Goal: Information Seeking & Learning: Learn about a topic

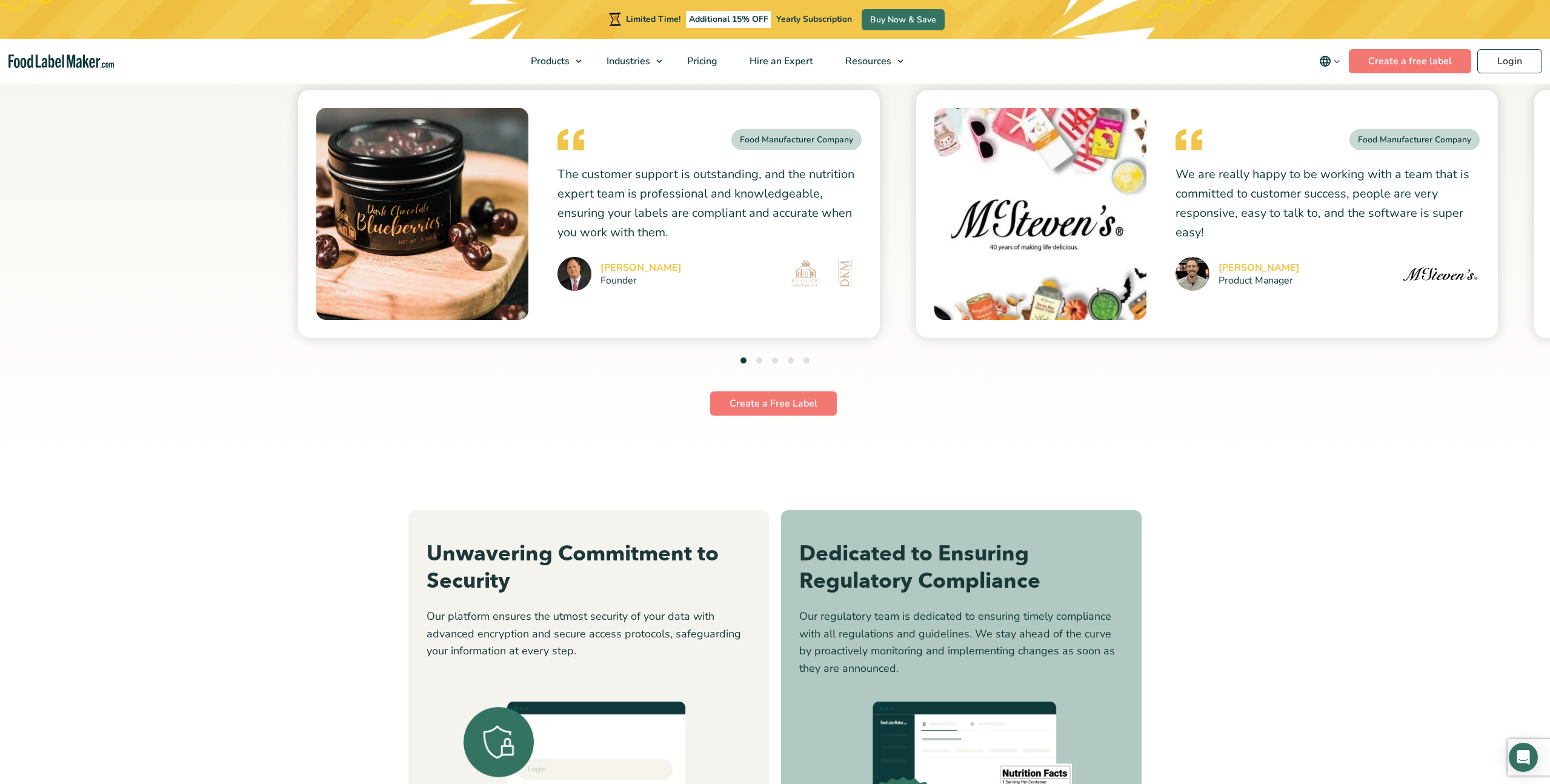
scroll to position [2983, 0]
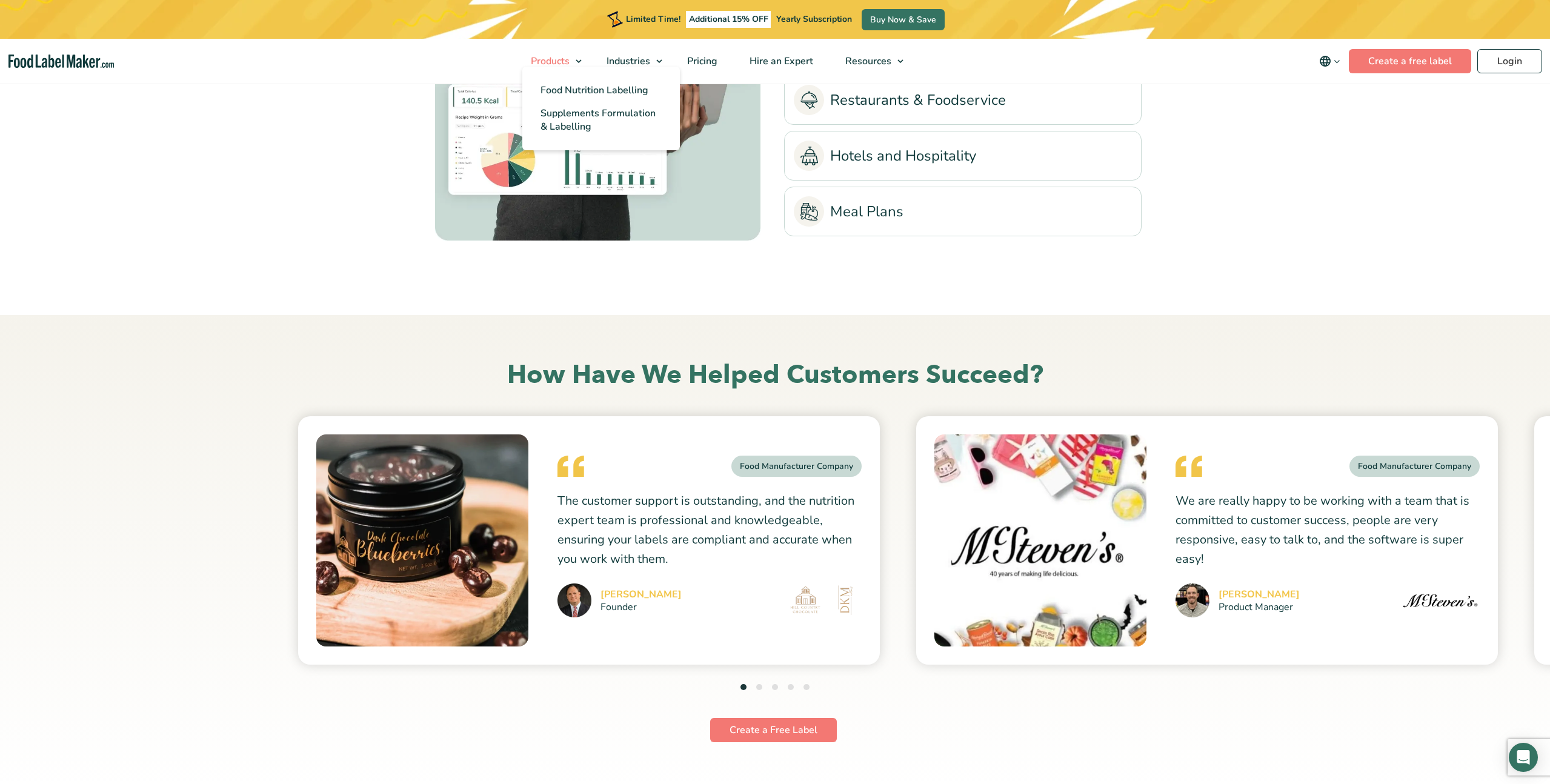
click at [542, 59] on span "Products" at bounding box center [548, 61] width 44 height 13
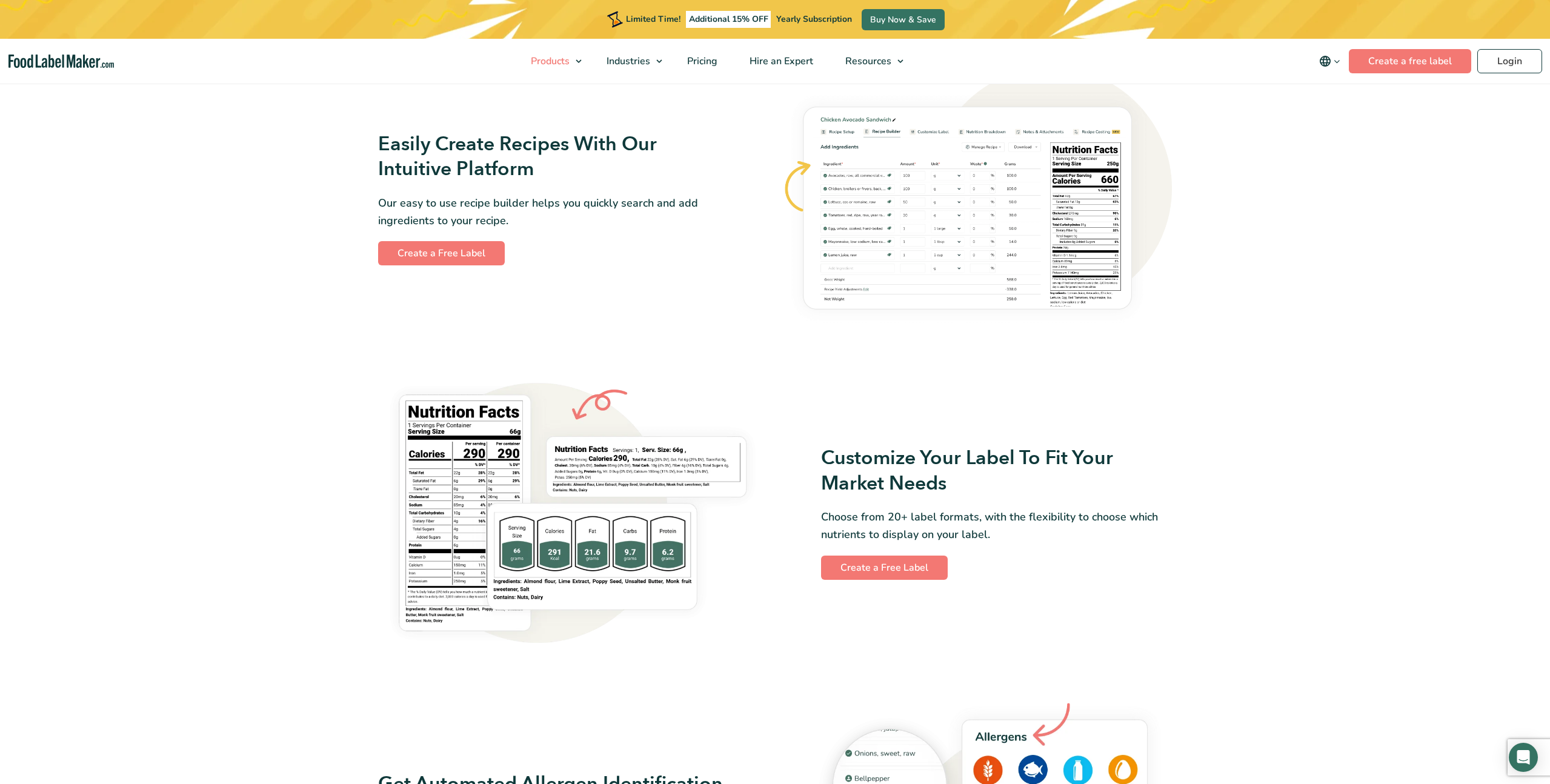
scroll to position [591, 0]
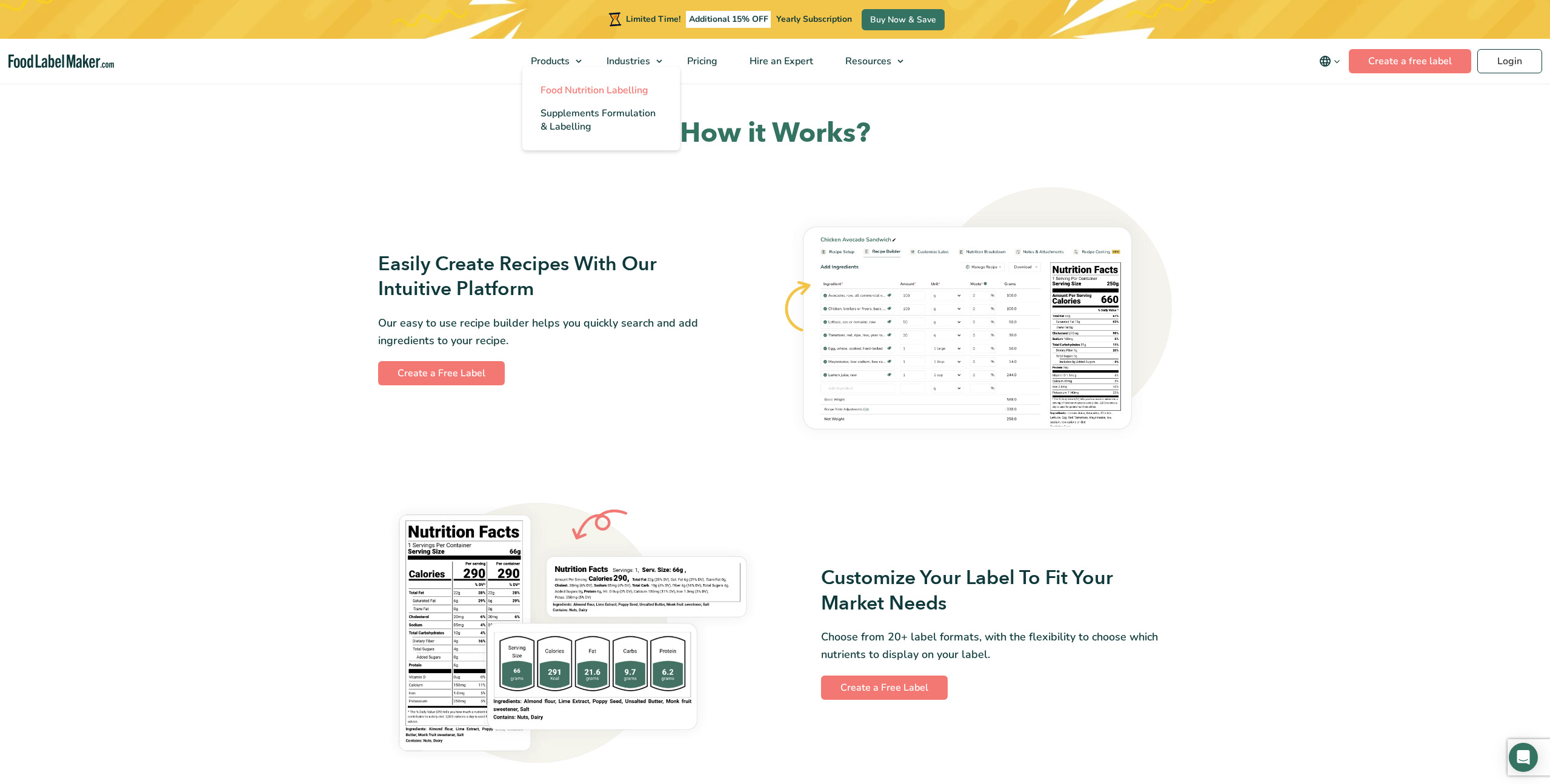
click at [571, 90] on span "Food Nutrition Labelling" at bounding box center [595, 90] width 108 height 13
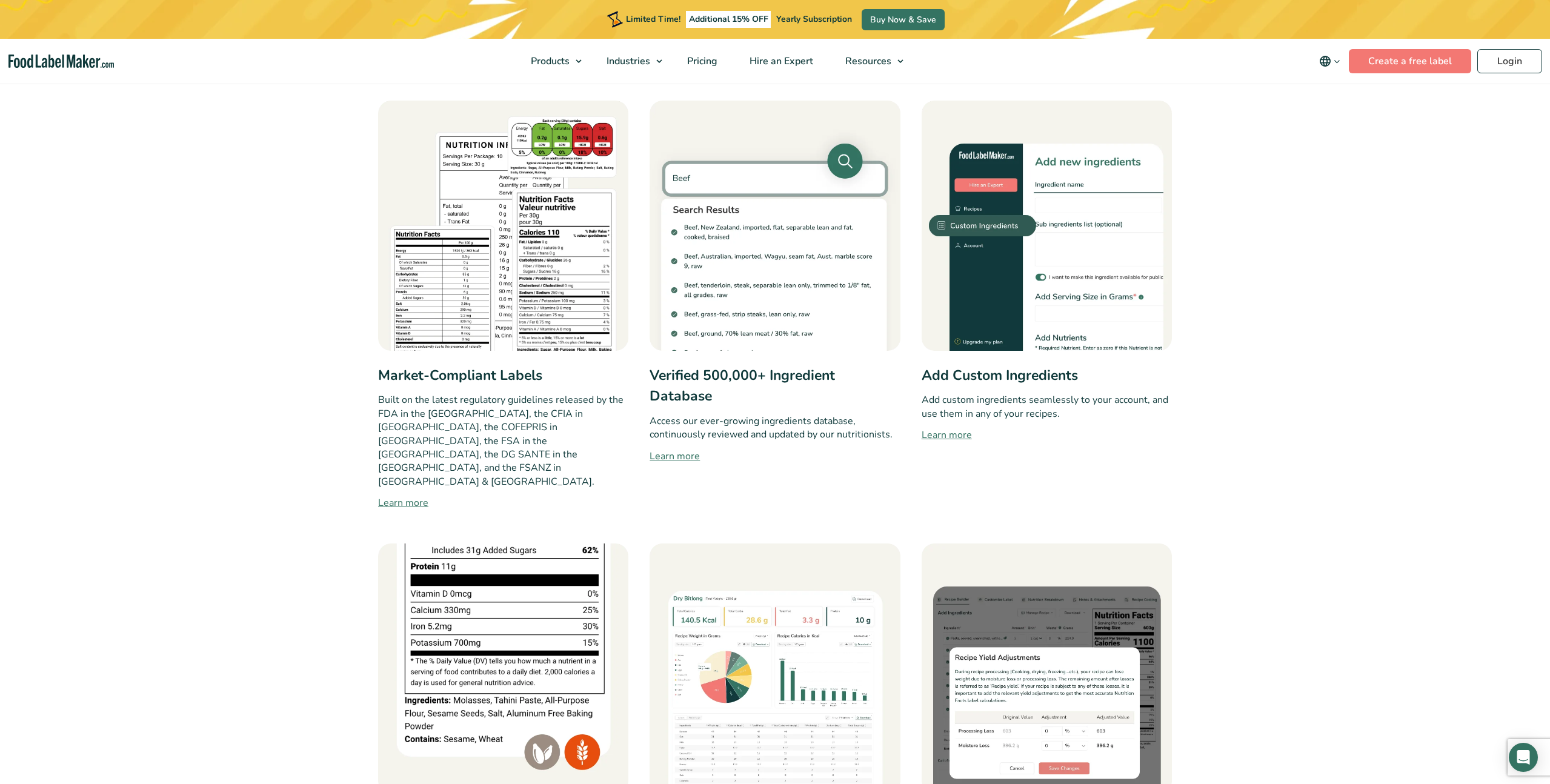
click at [405, 495] on link "Learn more" at bounding box center [503, 503] width 250 height 15
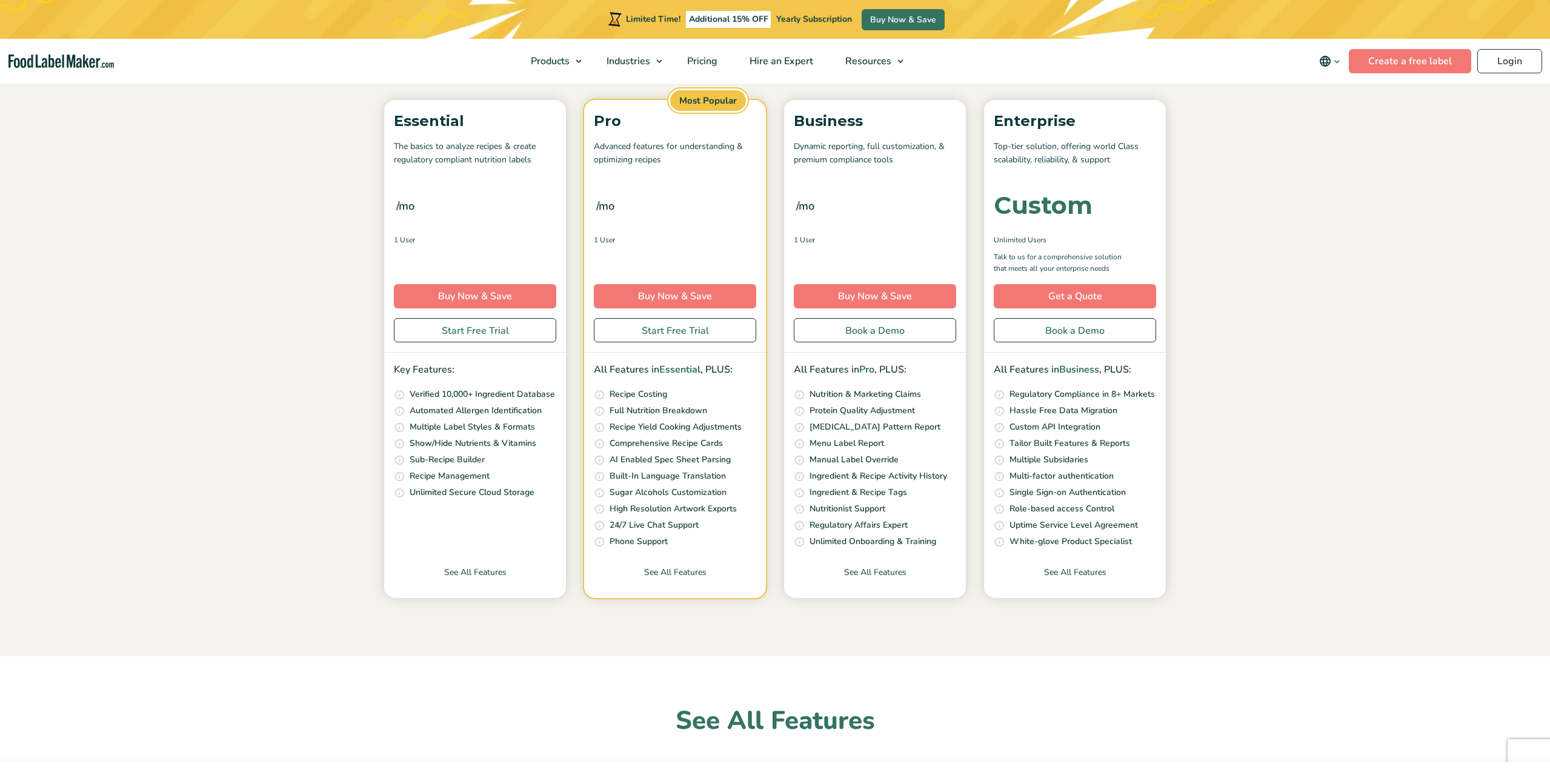
scroll to position [692, 0]
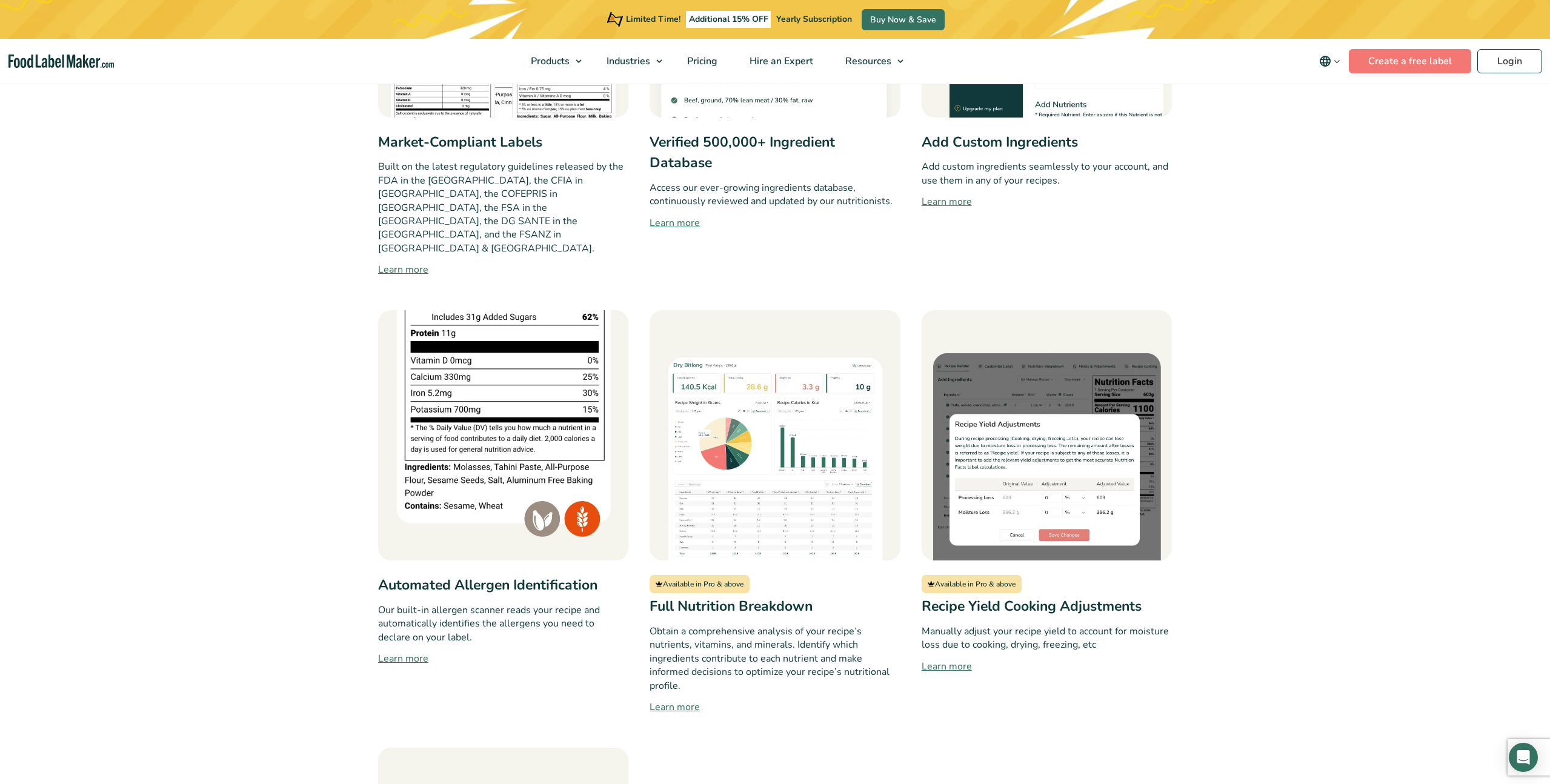
scroll to position [859, 0]
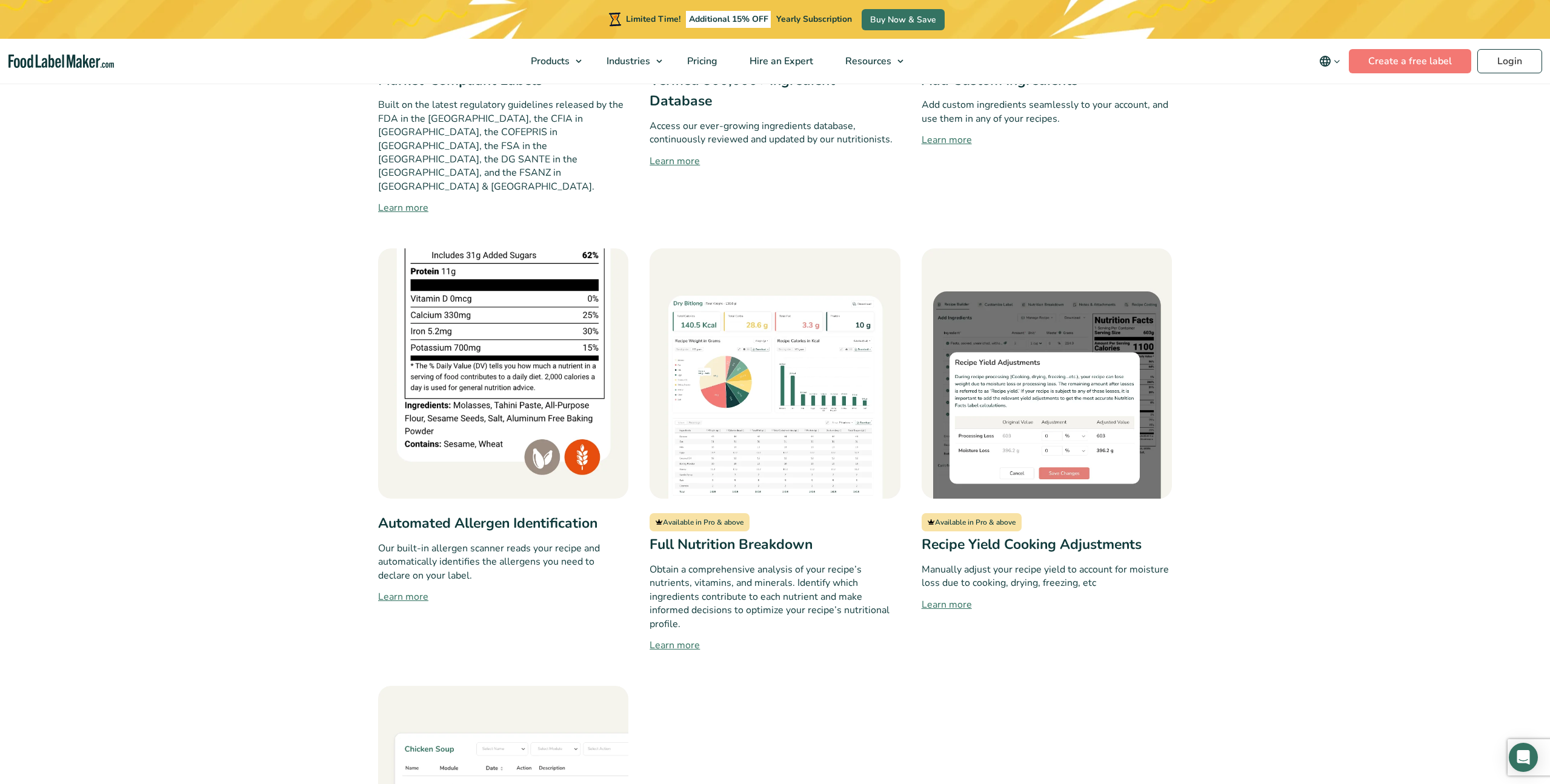
click at [399, 589] on link "Learn more" at bounding box center [503, 597] width 250 height 15
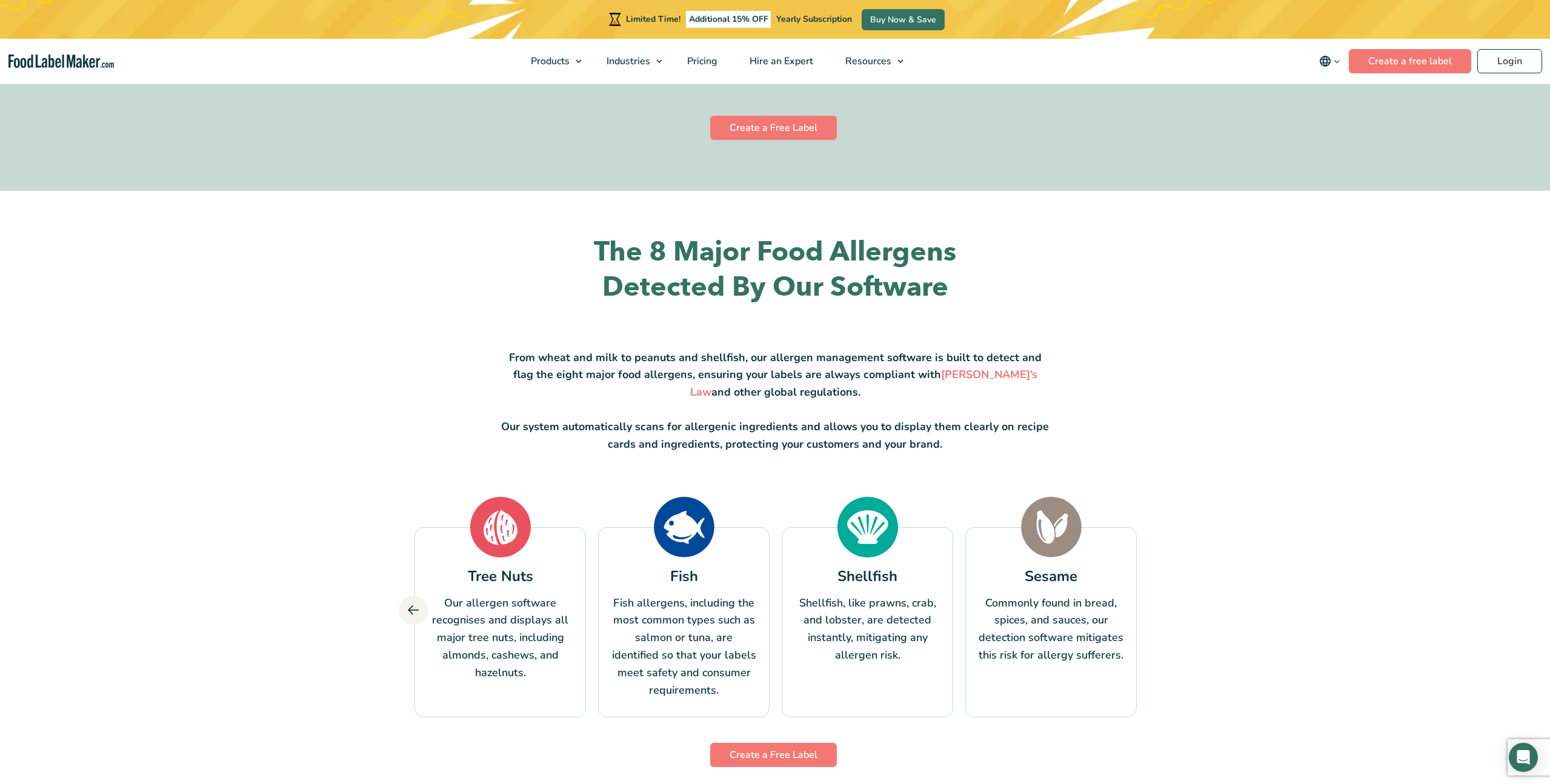
scroll to position [885, 0]
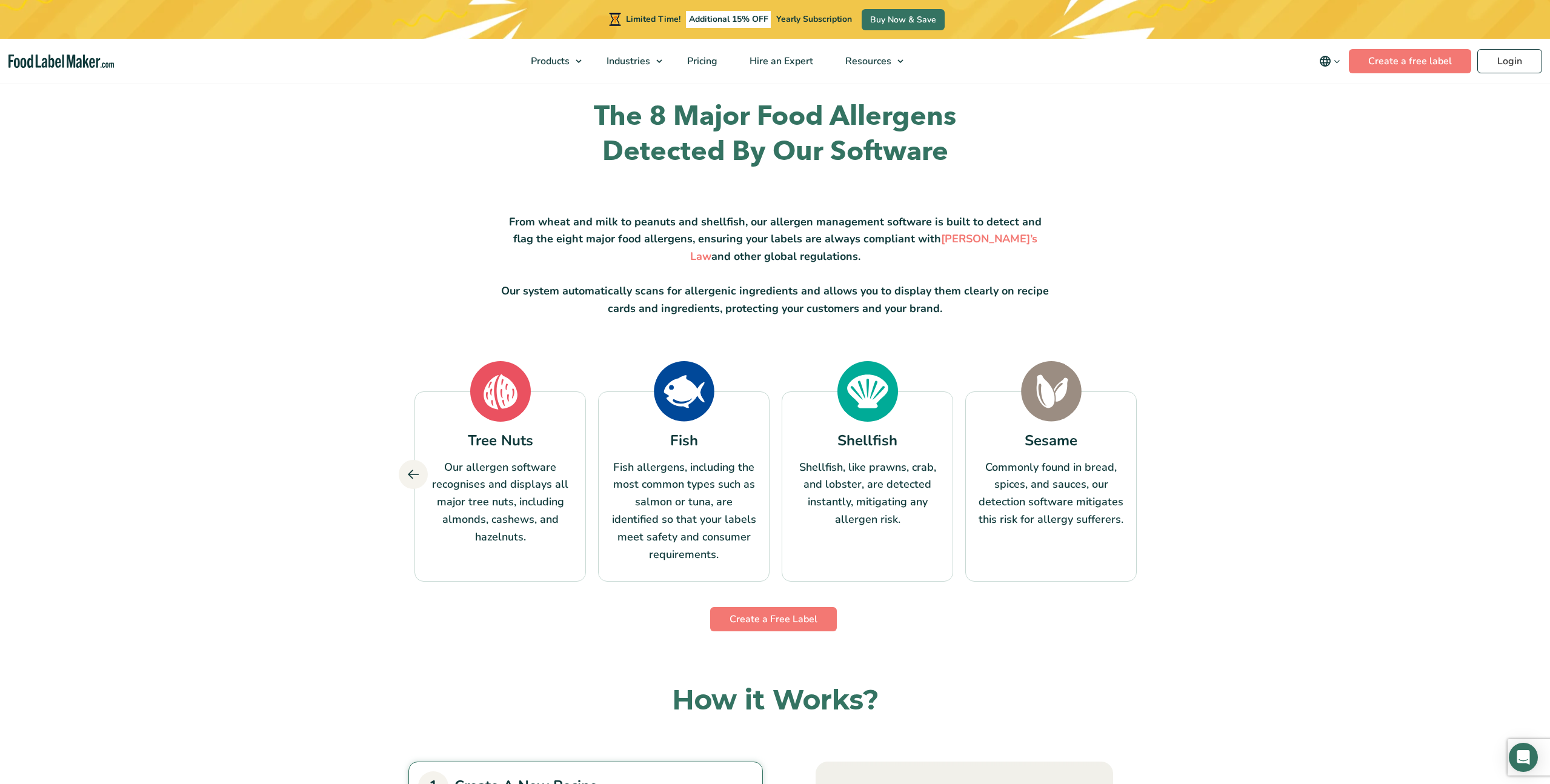
click at [411, 475] on icon at bounding box center [413, 474] width 11 height 11
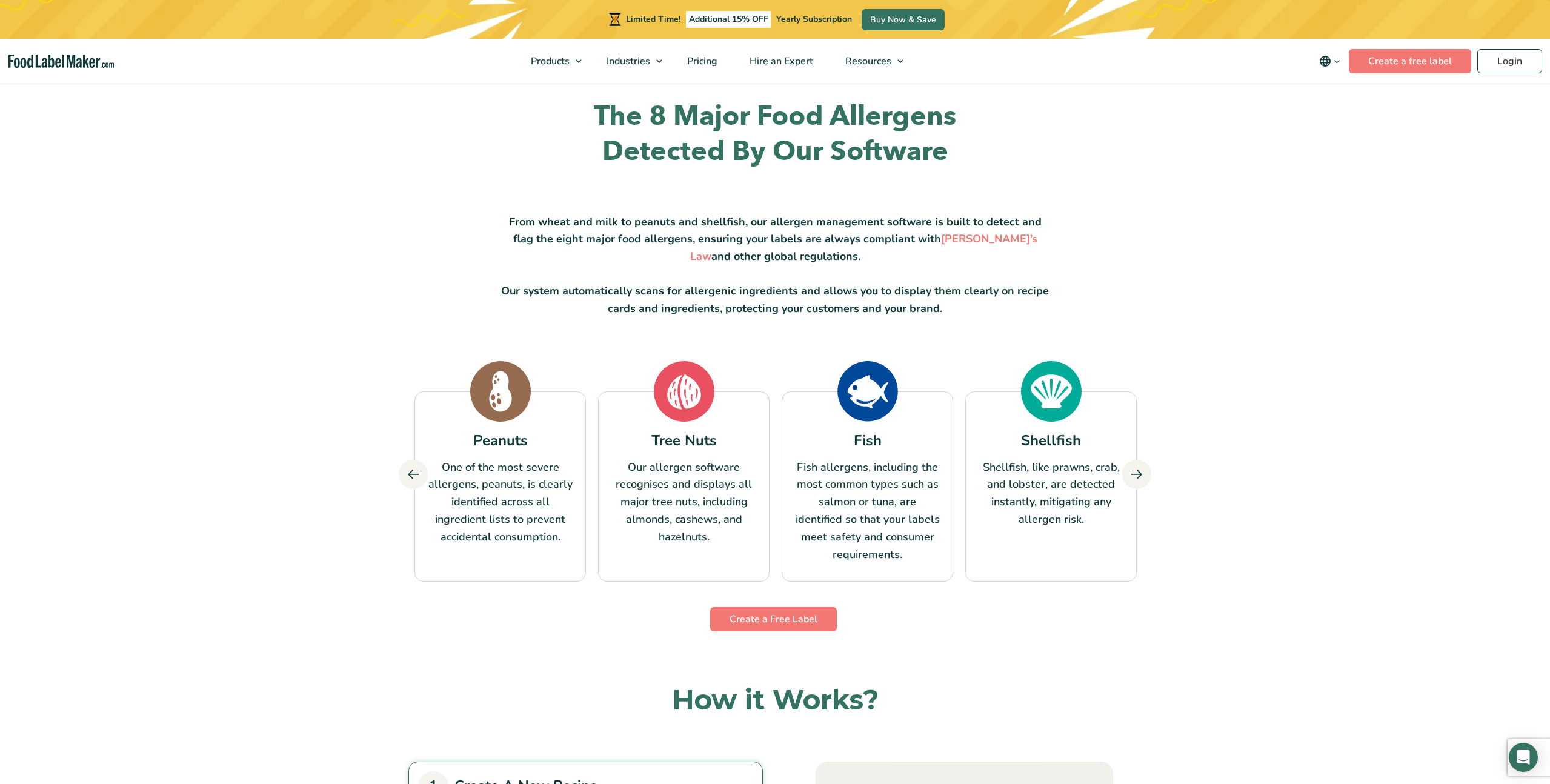
click at [411, 473] on icon at bounding box center [413, 474] width 11 height 11
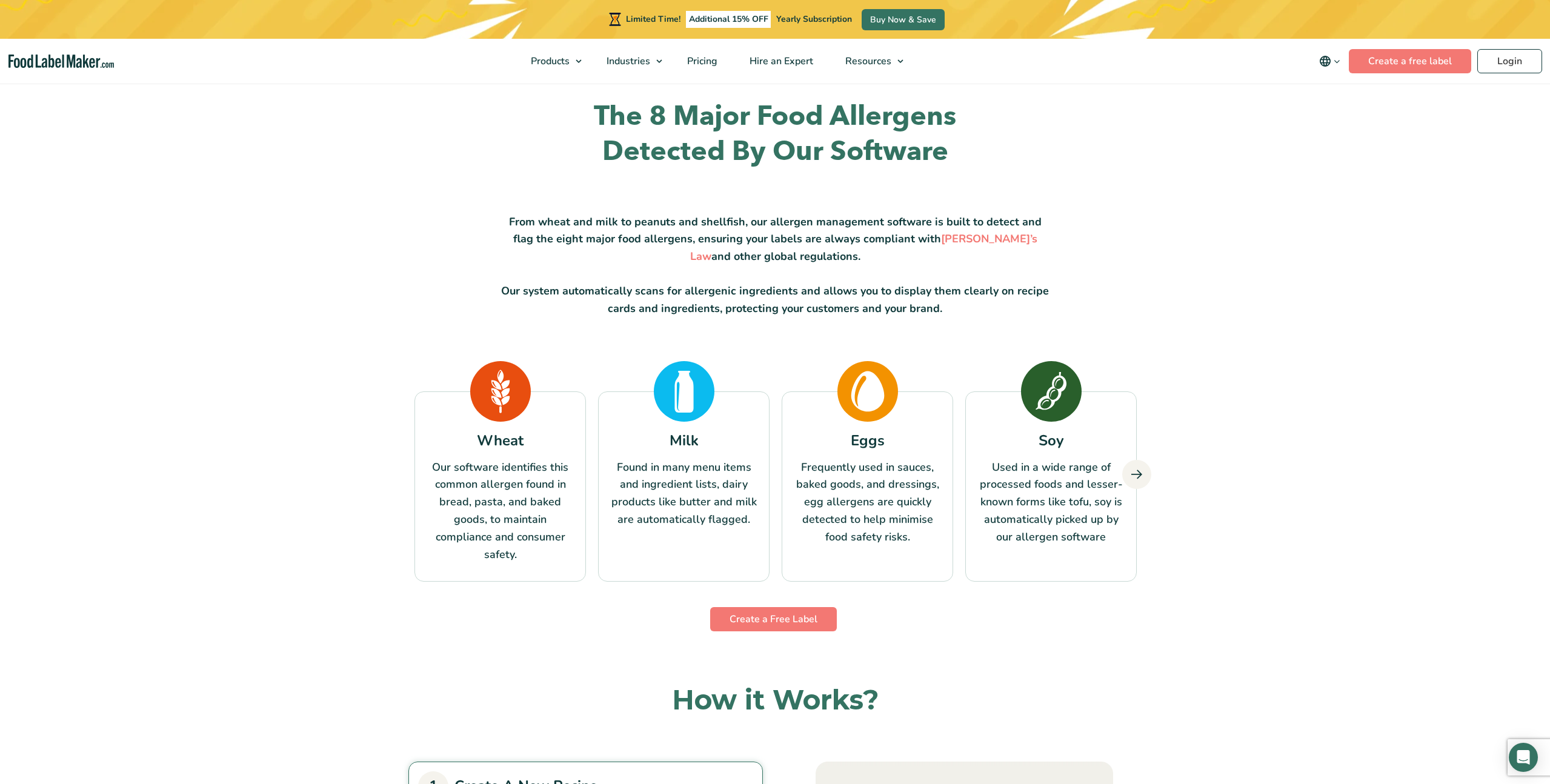
click at [412, 473] on div "Wheat Our software identifies this common allergen found in bread, pasta, and b…" at bounding box center [500, 474] width 183 height 227
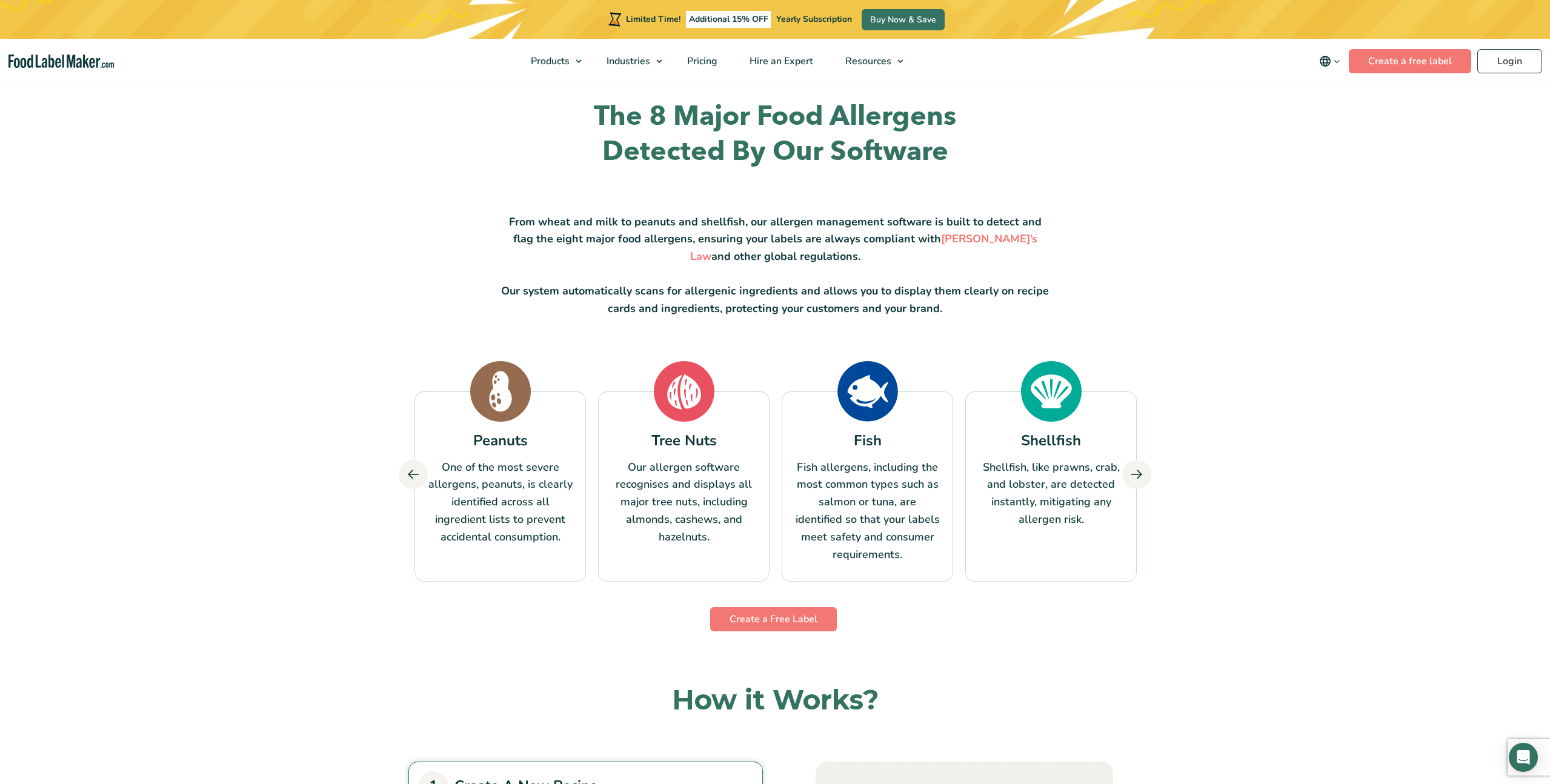
click at [414, 473] on icon at bounding box center [413, 474] width 11 height 11
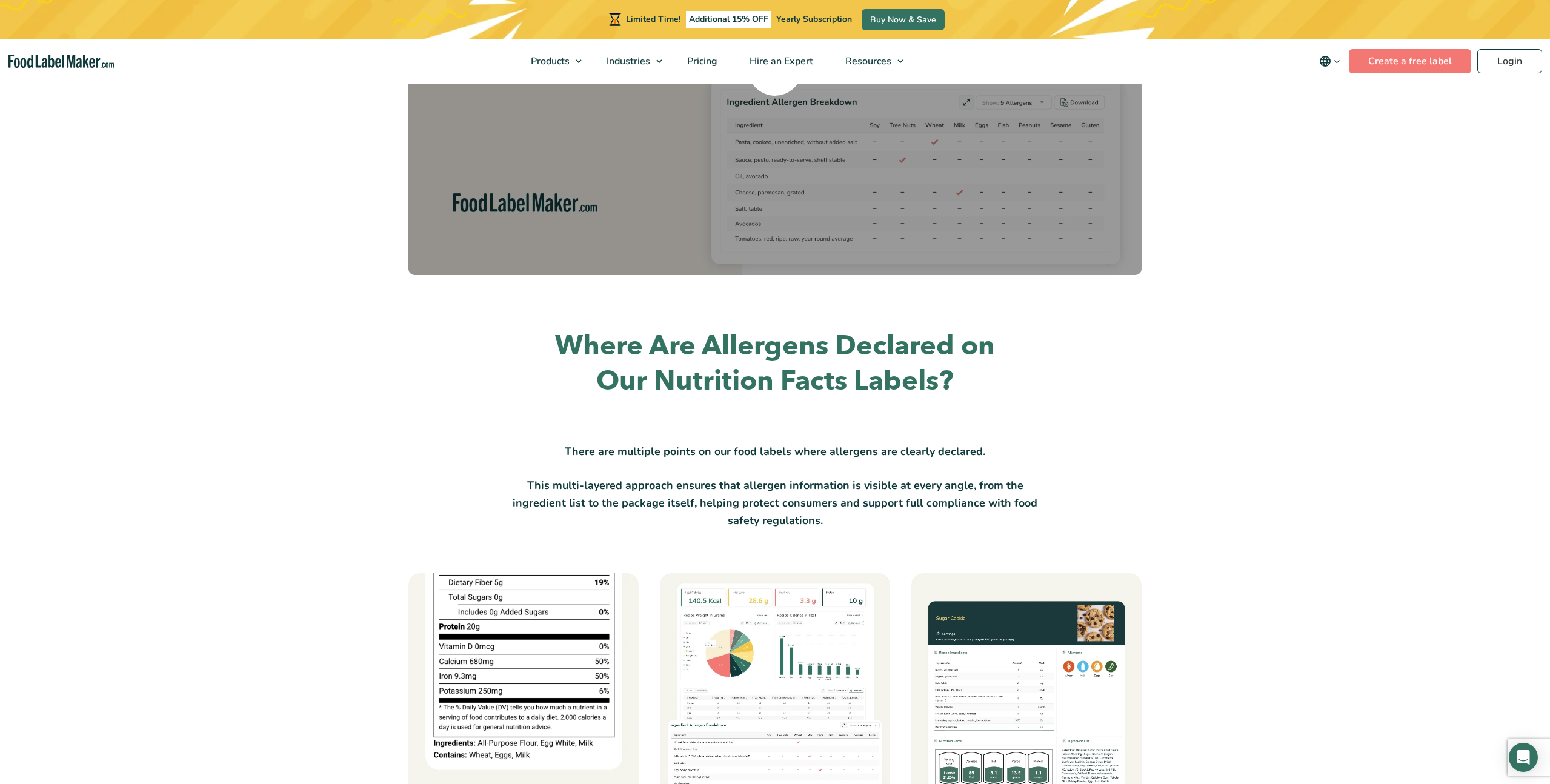
scroll to position [1635, 0]
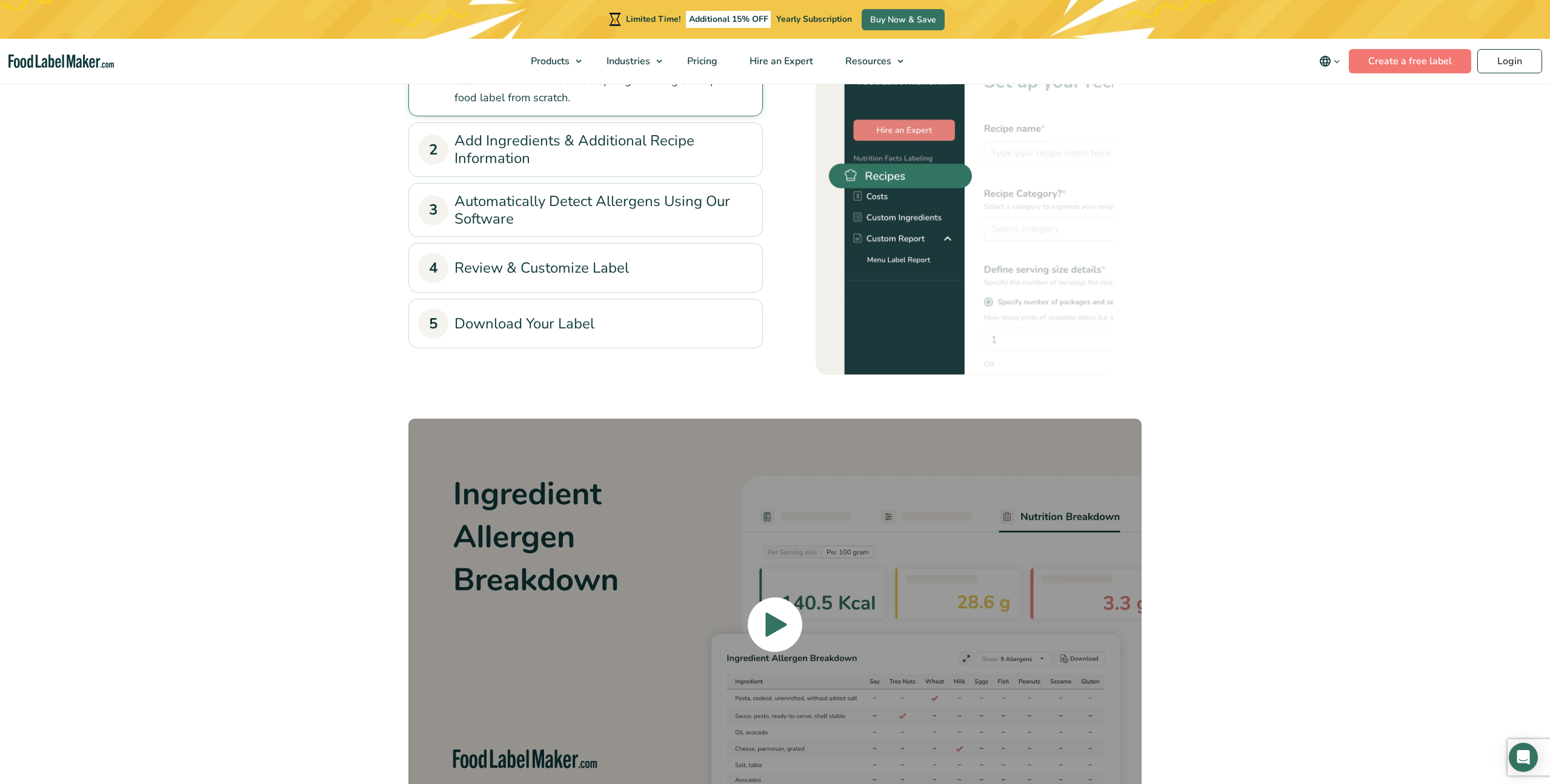
click at [778, 625] on icon at bounding box center [776, 624] width 21 height 24
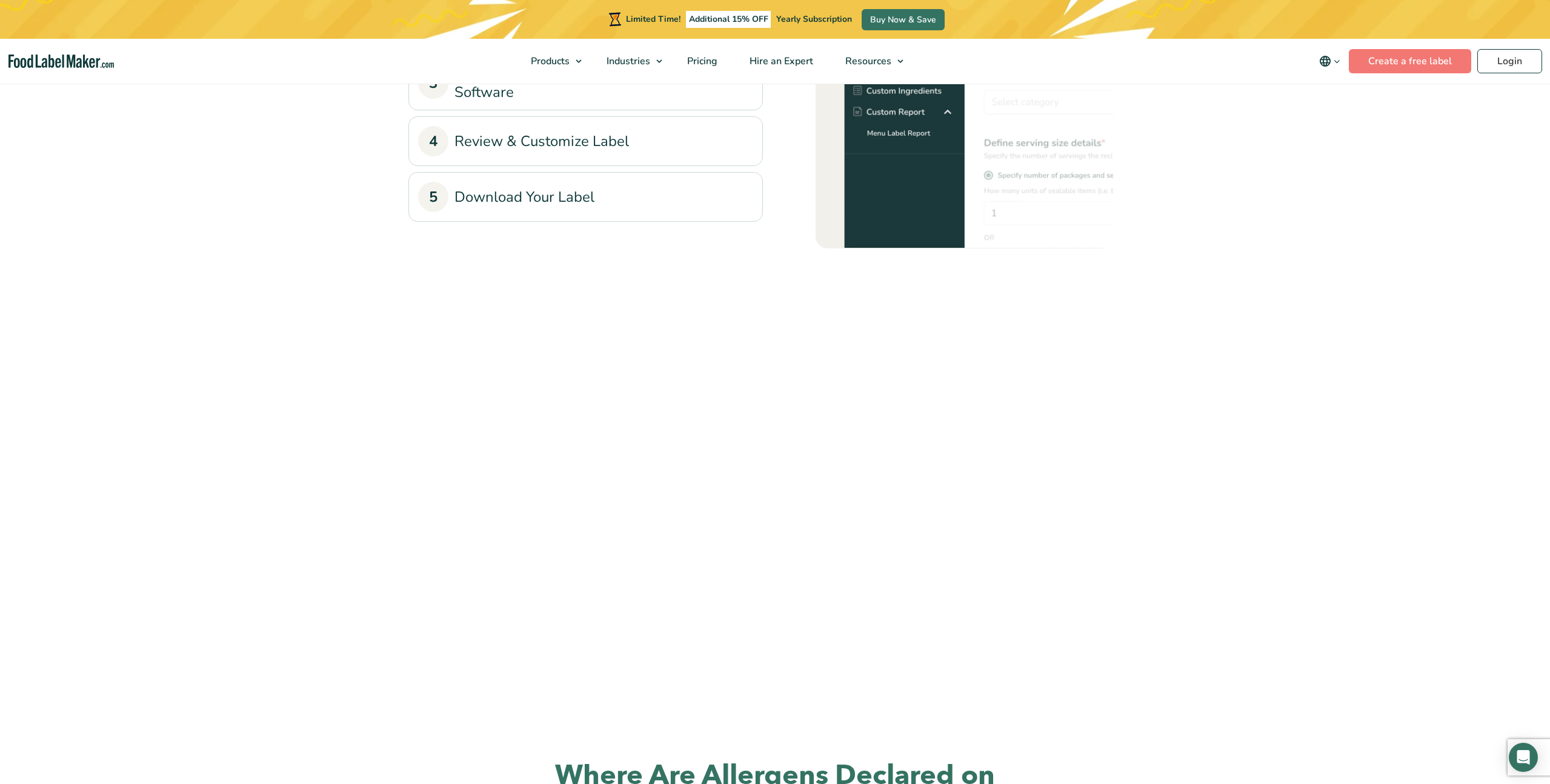
scroll to position [1932, 0]
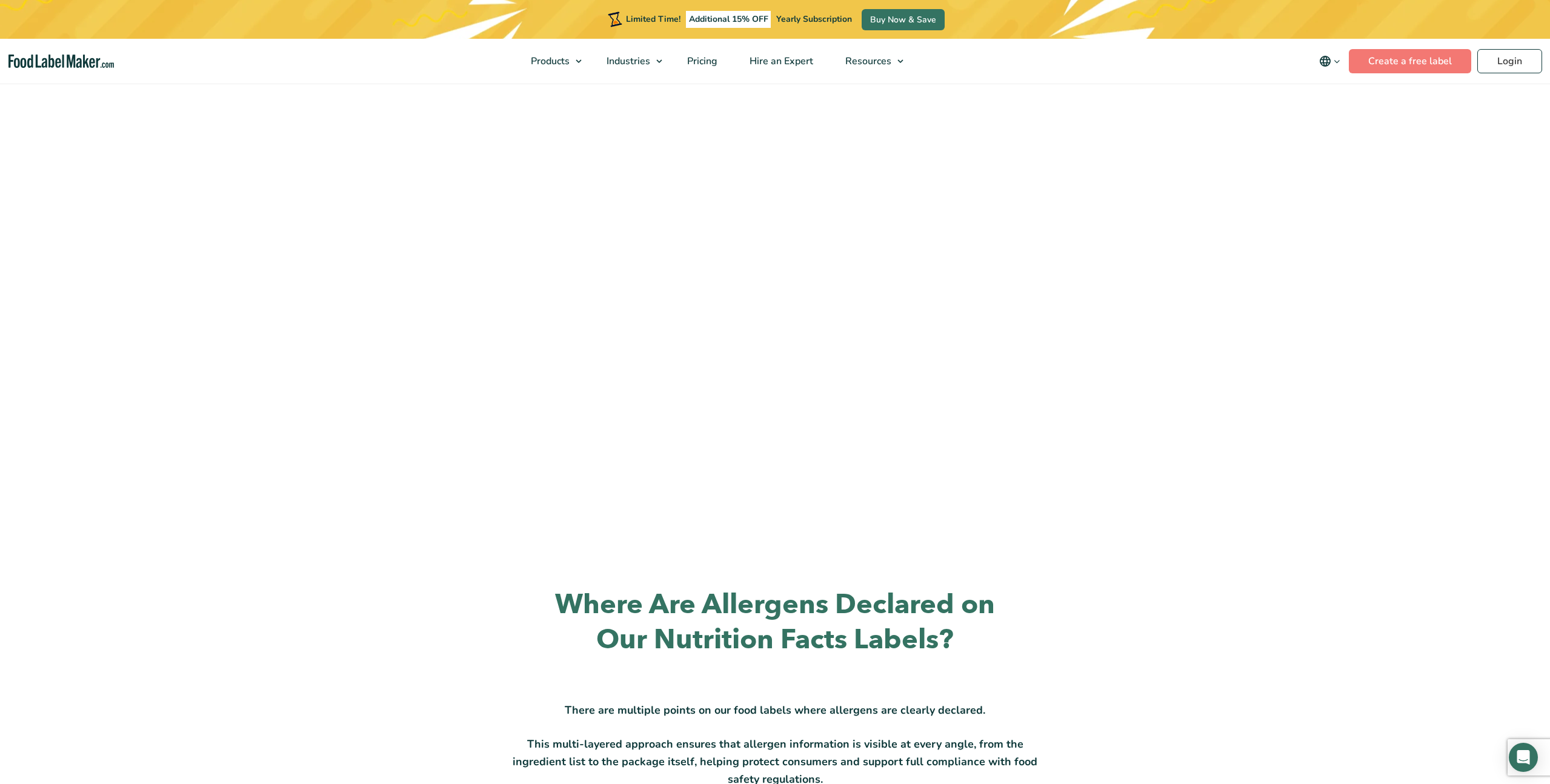
click at [349, 543] on div "Allergen Management Software For Food Labels Instantly detect and declare all m…" at bounding box center [775, 89] width 1550 height 3879
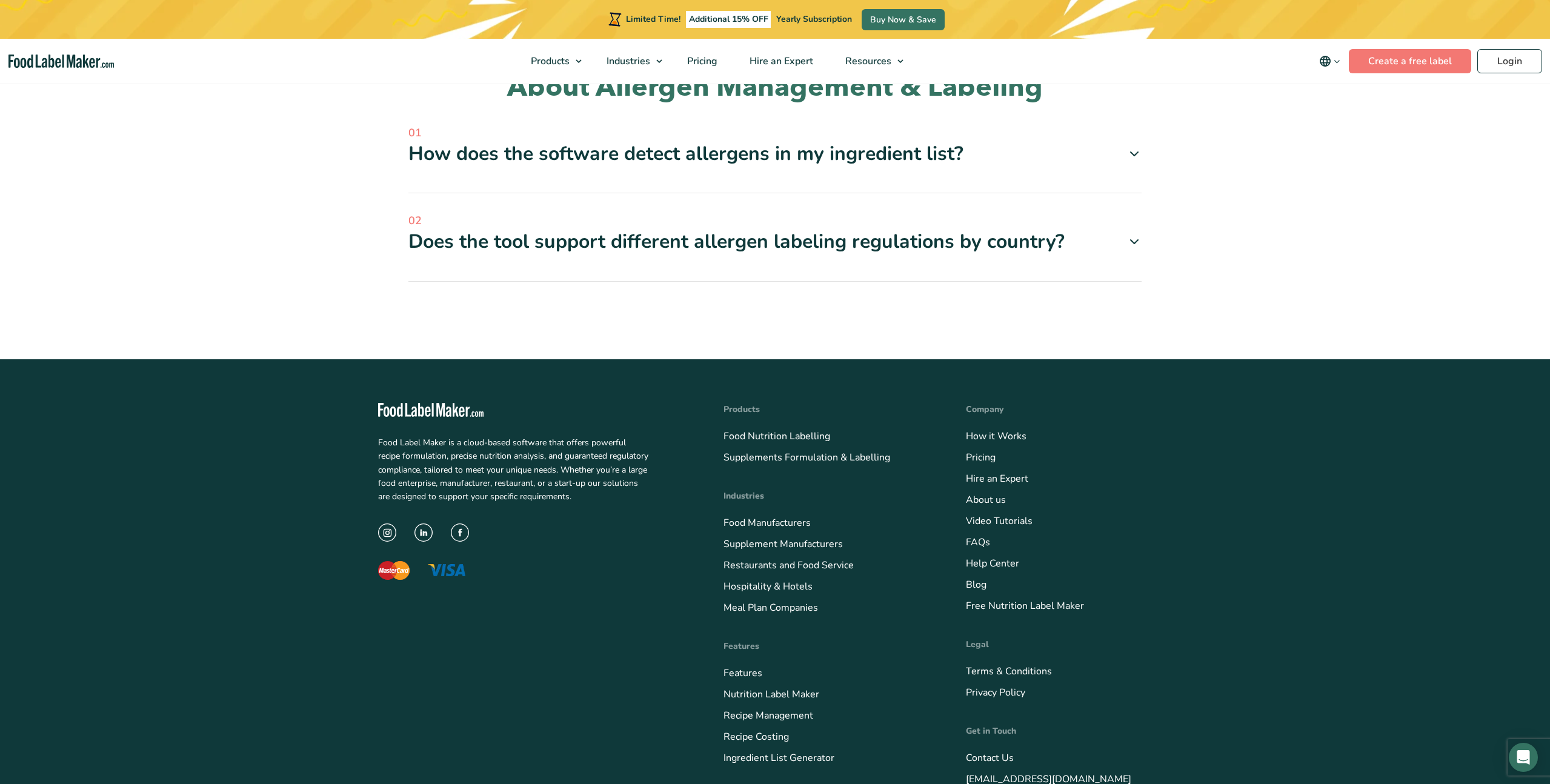
scroll to position [4606, 0]
